Goal: Transaction & Acquisition: Download file/media

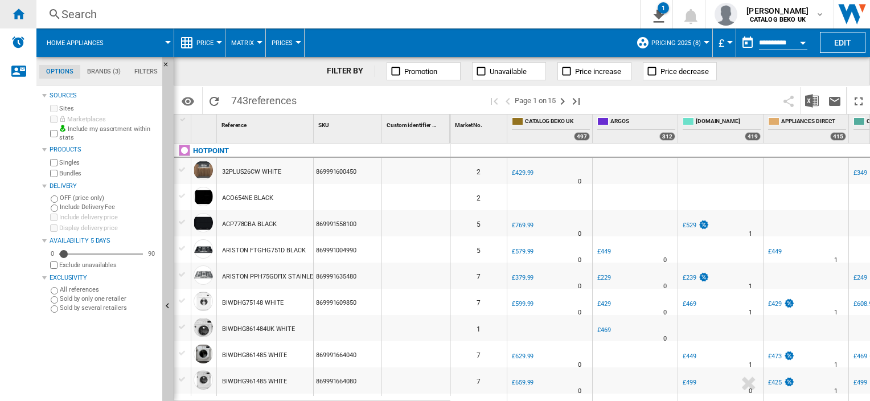
click at [20, 17] on ng-md-icon "Home" at bounding box center [18, 14] width 14 height 14
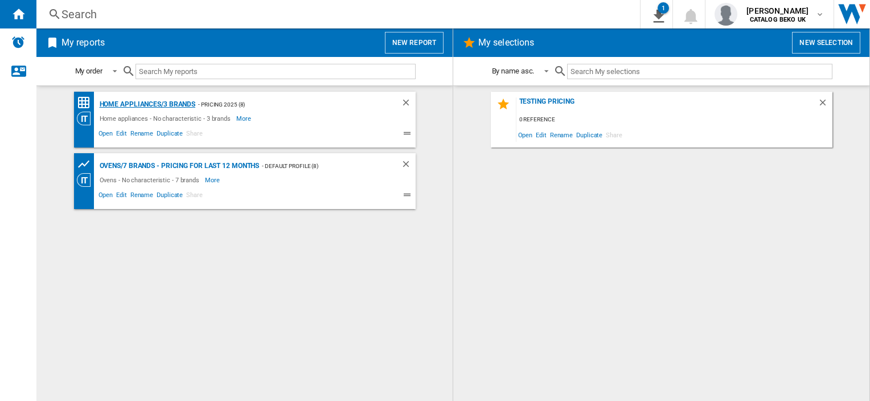
click at [150, 104] on div "Home appliances/3 brands" at bounding box center [146, 104] width 99 height 14
click at [139, 105] on div "Home appliances/3 brands" at bounding box center [146, 104] width 99 height 14
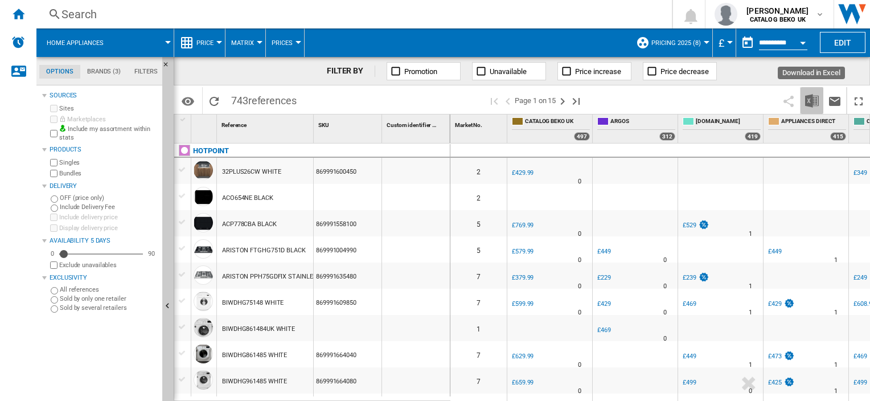
click at [820, 101] on button "Download in Excel" at bounding box center [811, 100] width 23 height 27
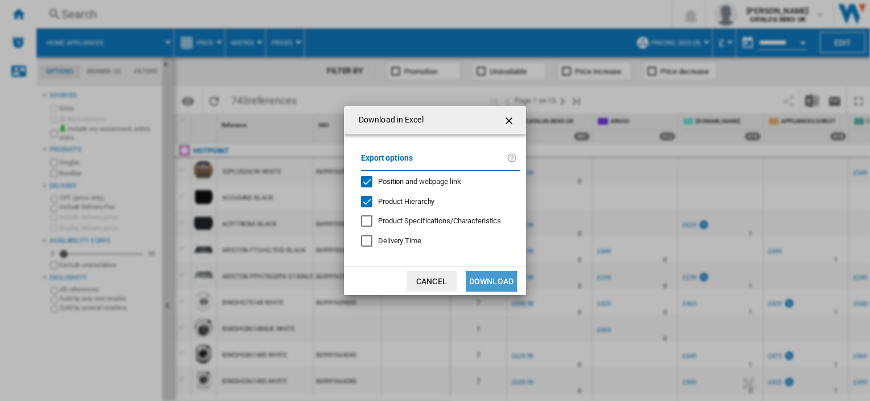
click at [490, 281] on button "Download" at bounding box center [491, 281] width 51 height 20
